Goal: Task Accomplishment & Management: Manage account settings

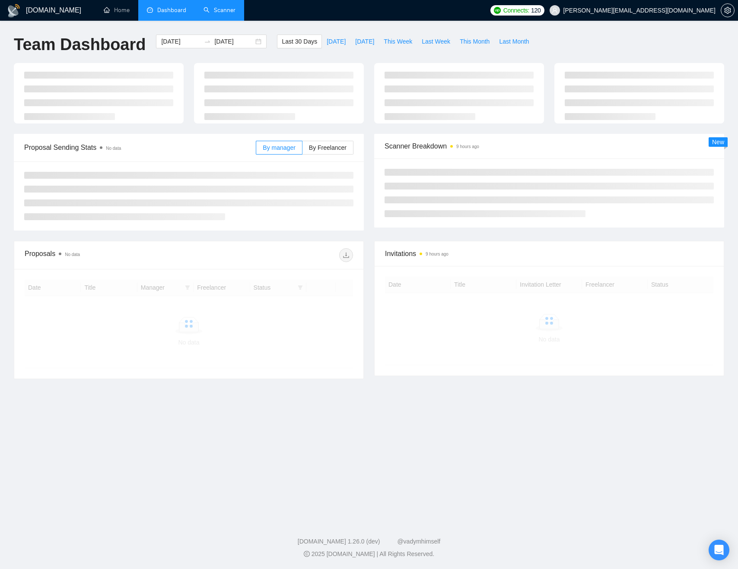
click at [222, 6] on link "Scanner" at bounding box center [219, 9] width 32 height 7
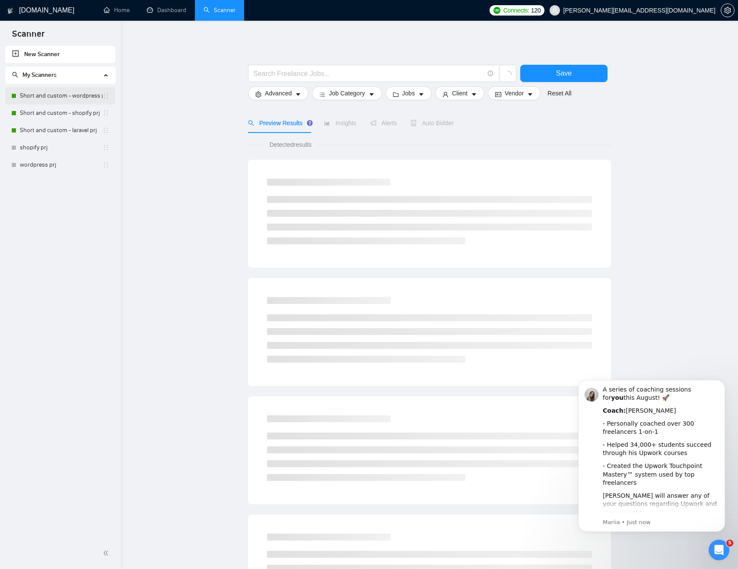
click at [61, 96] on link "Short and custom - wordpress prj" at bounding box center [61, 95] width 83 height 17
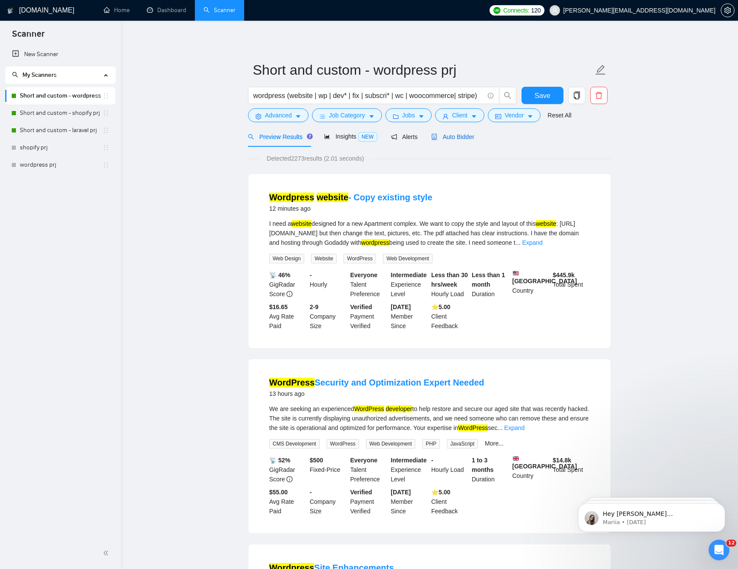
click at [465, 140] on span "Auto Bidder" at bounding box center [452, 136] width 43 height 7
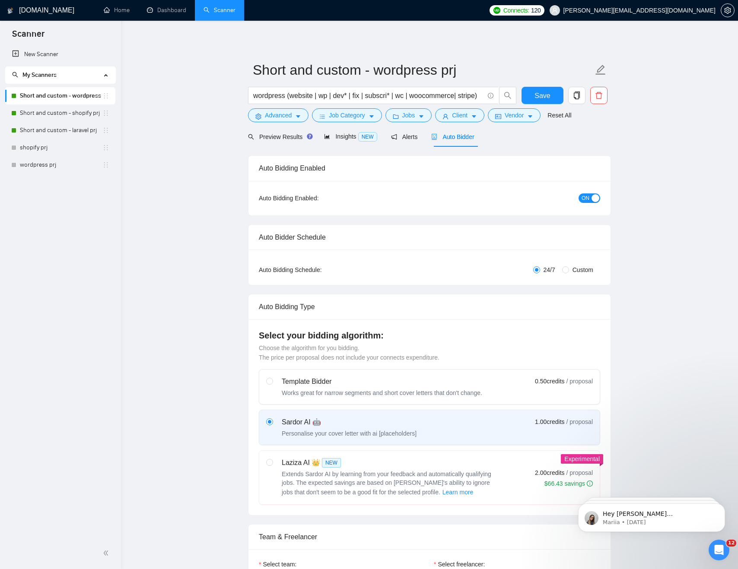
click at [591, 200] on div "button" at bounding box center [595, 198] width 8 height 8
click at [541, 99] on span "Save" at bounding box center [542, 95] width 16 height 11
click at [83, 109] on link "Short and custom - shopify prj" at bounding box center [61, 113] width 83 height 17
click at [72, 130] on link "Short and custom - laravel prj" at bounding box center [61, 130] width 83 height 17
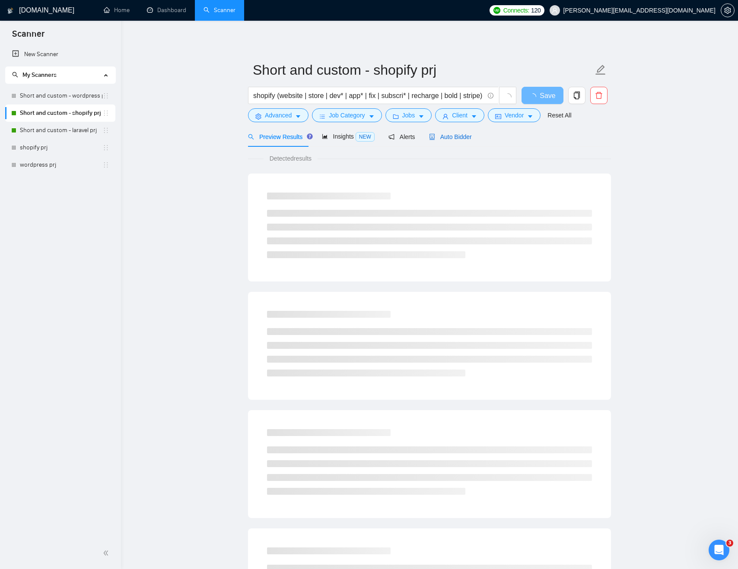
click at [443, 137] on span "Auto Bidder" at bounding box center [450, 136] width 43 height 7
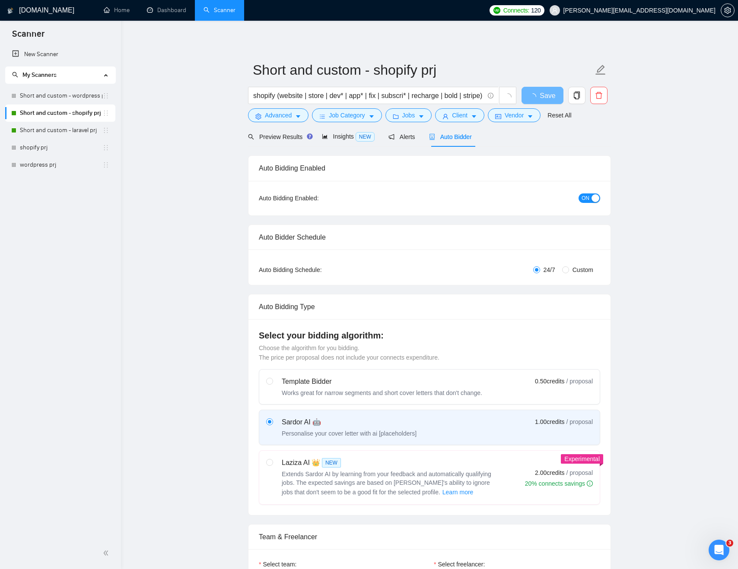
checkbox input "true"
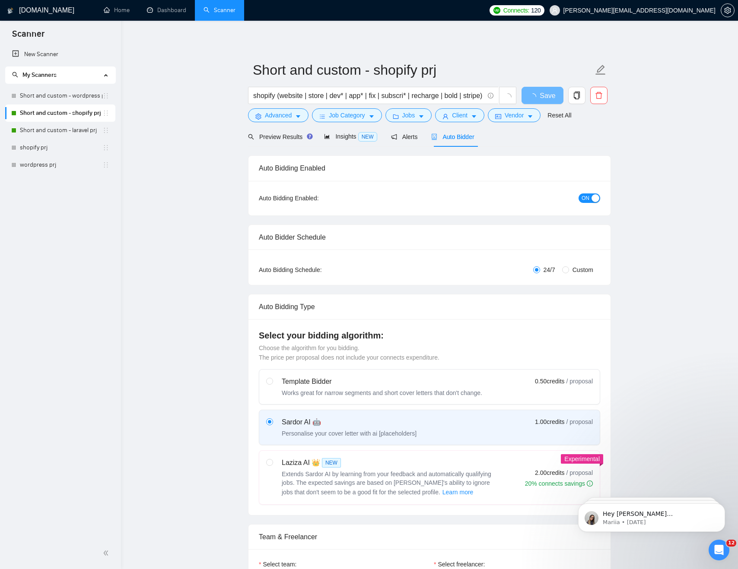
click at [593, 200] on div "button" at bounding box center [595, 198] width 8 height 8
click at [532, 85] on form "Short and custom - shopify prj shopify (website | store | dev* | app* | fix | s…" at bounding box center [429, 91] width 363 height 70
click at [532, 93] on button "Save" at bounding box center [542, 95] width 42 height 17
checkbox input "true"
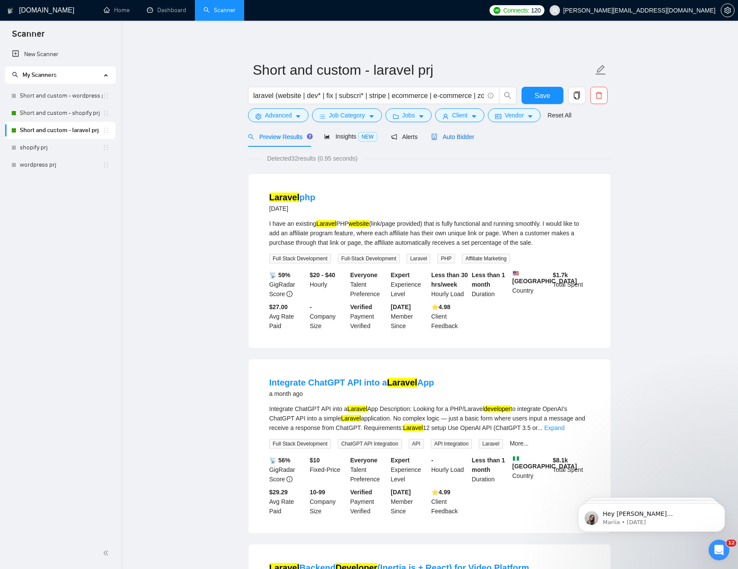
click at [459, 132] on div "Auto Bidder" at bounding box center [452, 137] width 43 height 10
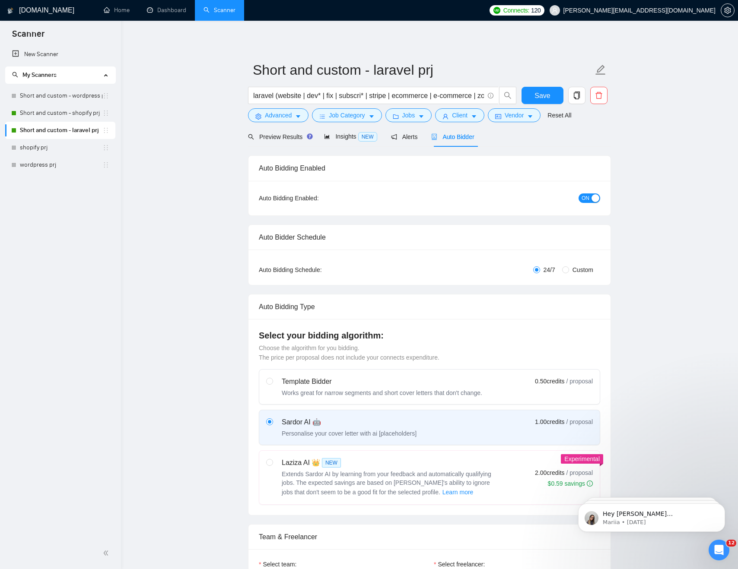
click at [590, 197] on button "ON" at bounding box center [589, 199] width 22 height 10
click at [543, 100] on span "Save" at bounding box center [542, 95] width 16 height 11
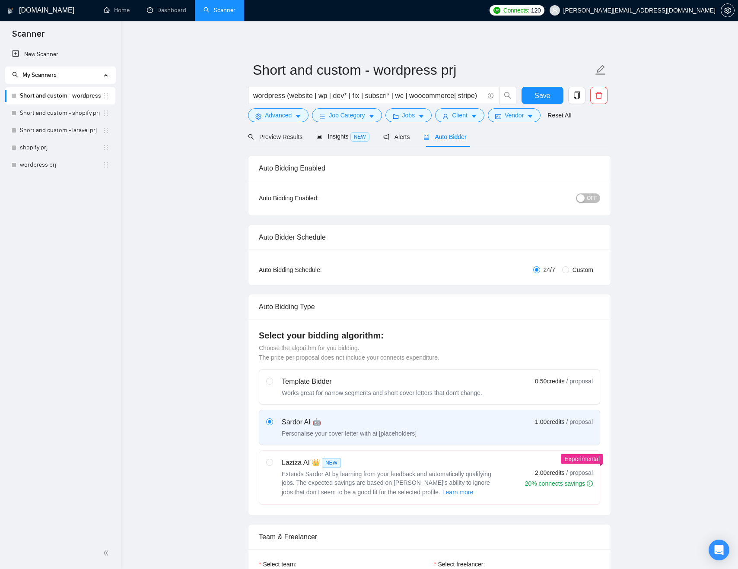
checkbox input "true"
